Goal: Information Seeking & Learning: Learn about a topic

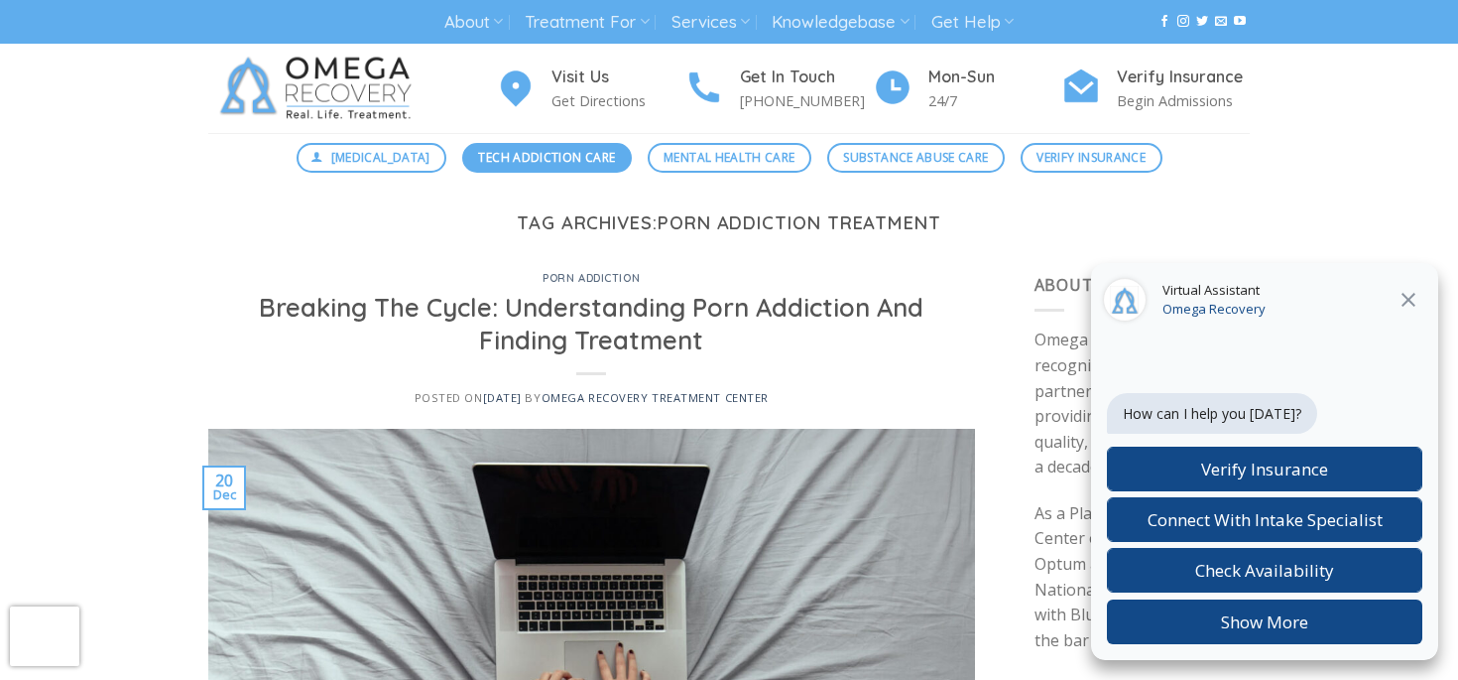
click at [521, 165] on span "Tech Addiction Care" at bounding box center [546, 157] width 137 height 19
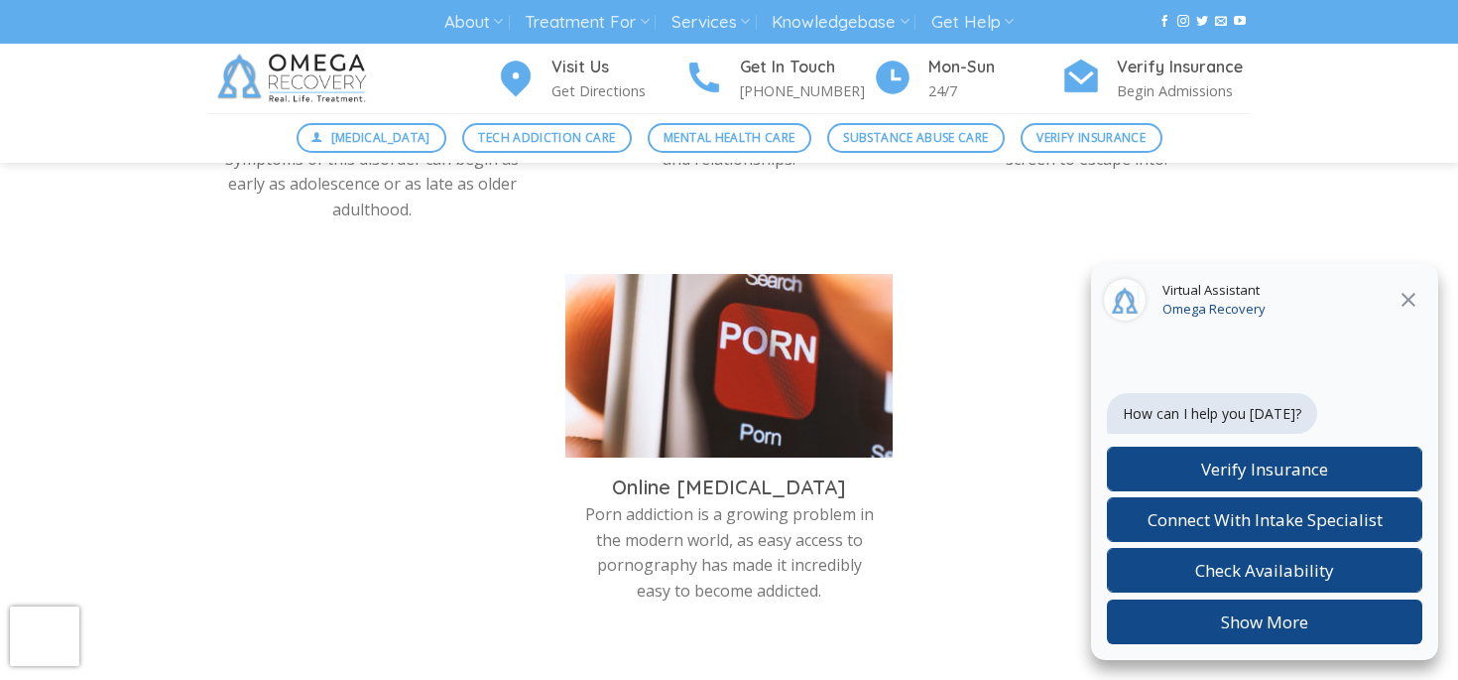
scroll to position [1424, 0]
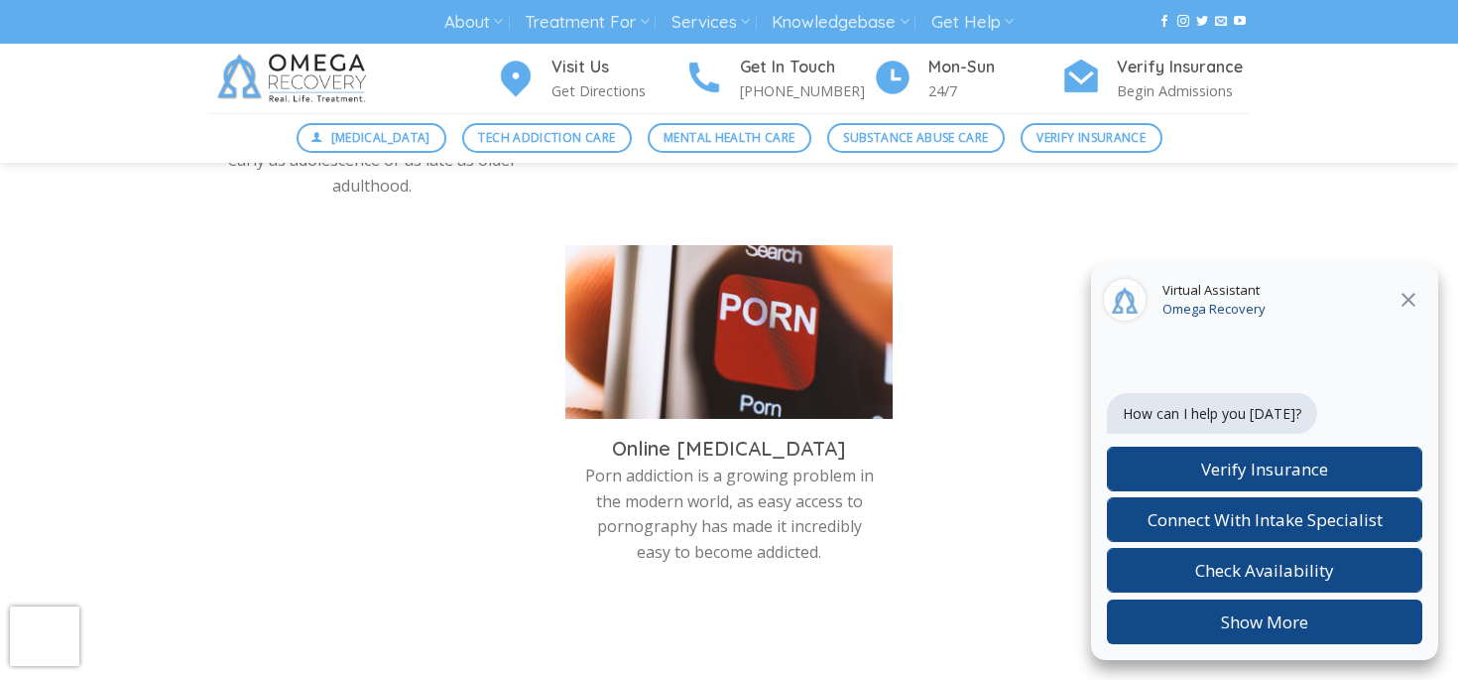
click at [796, 353] on img at bounding box center [728, 337] width 327 height 184
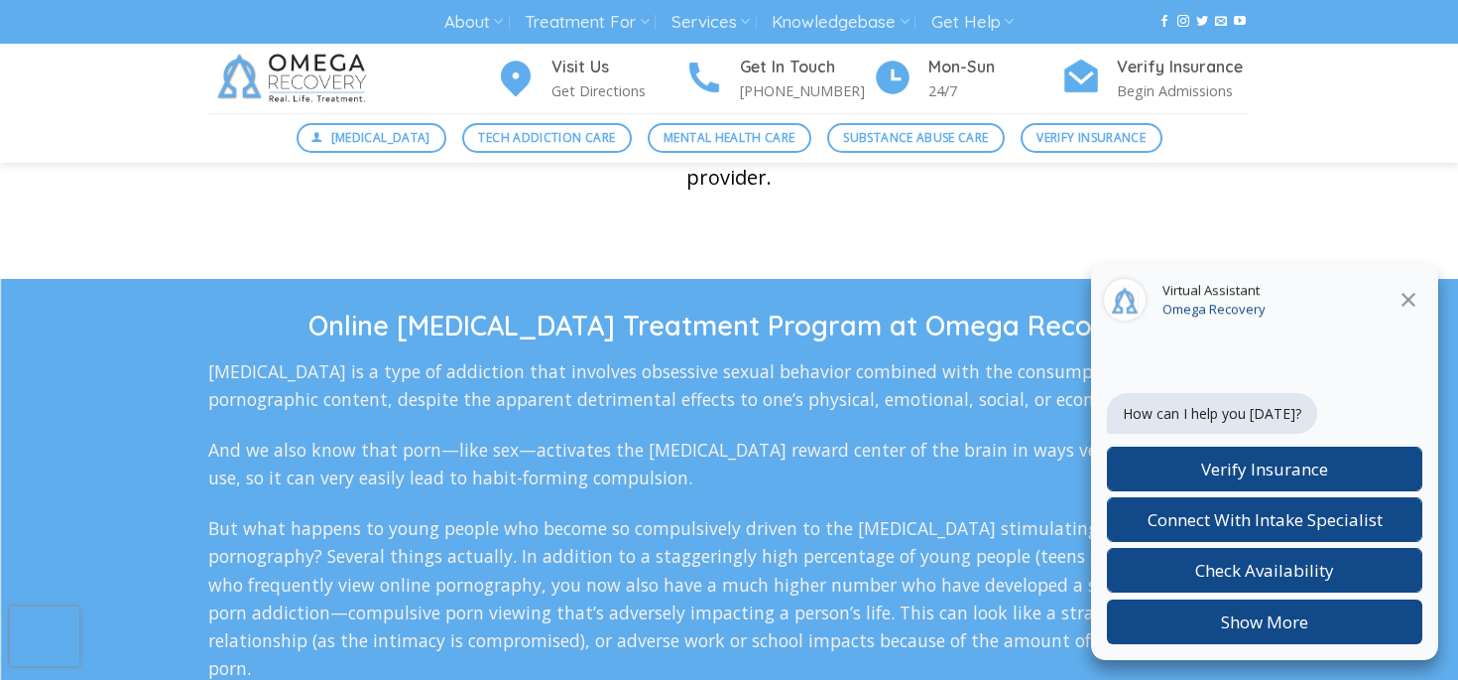
scroll to position [3295, 0]
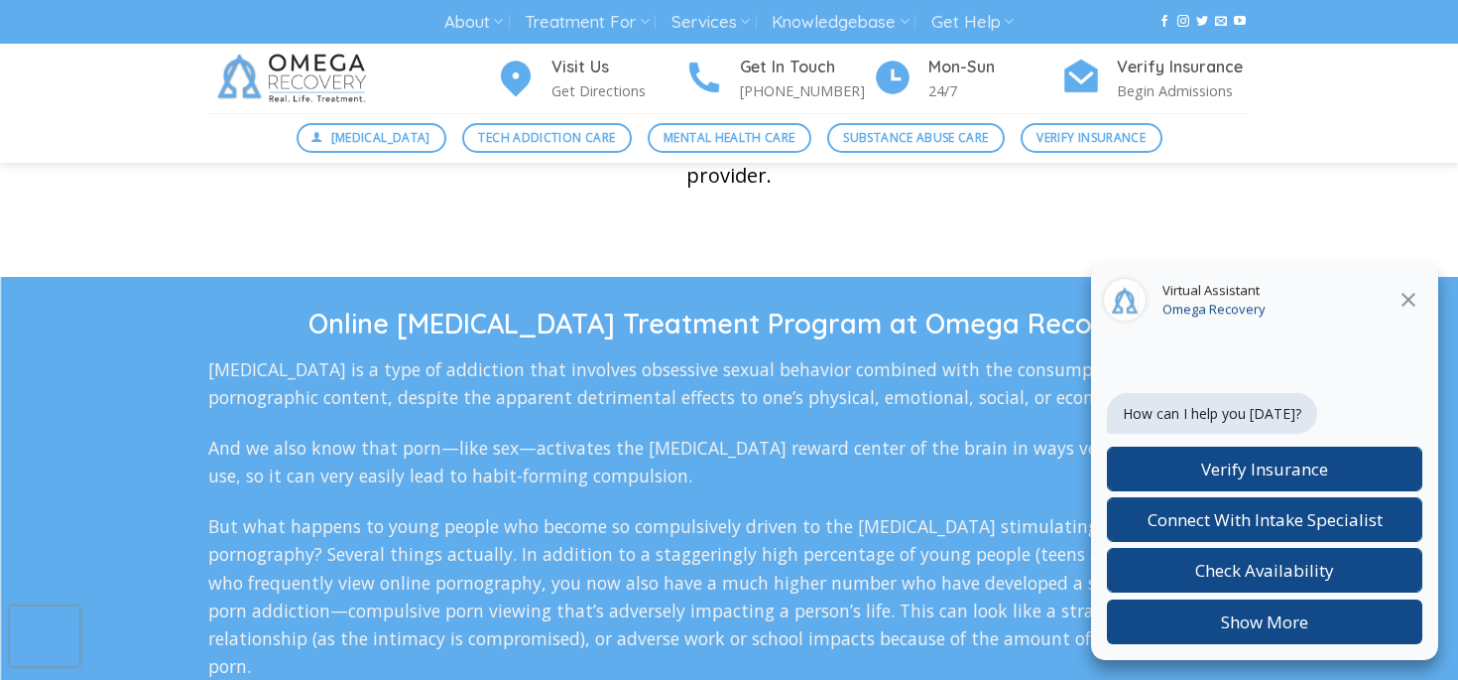
click at [1405, 293] on icon at bounding box center [1409, 300] width 24 height 24
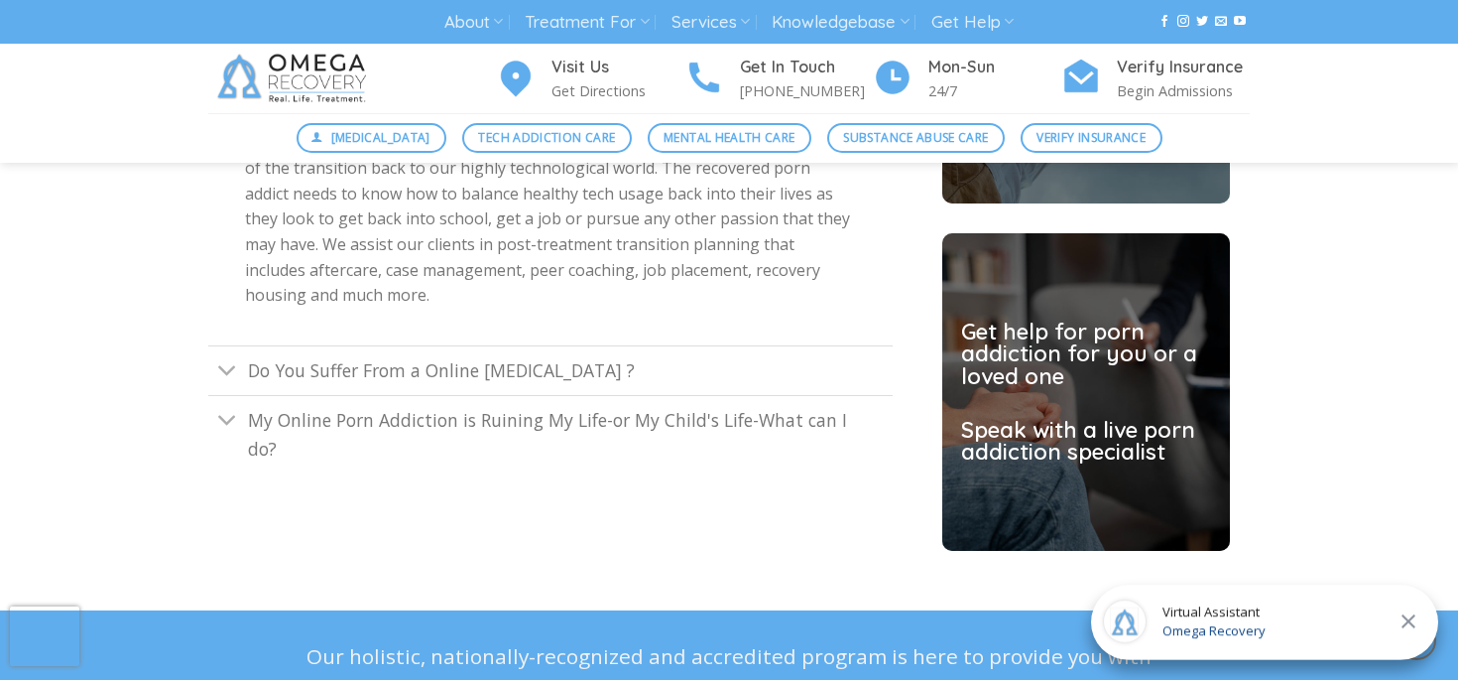
scroll to position [5641, 0]
